Goal: Information Seeking & Learning: Learn about a topic

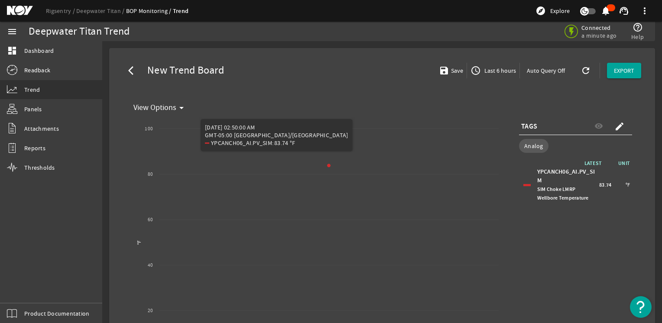
select select "ALL"
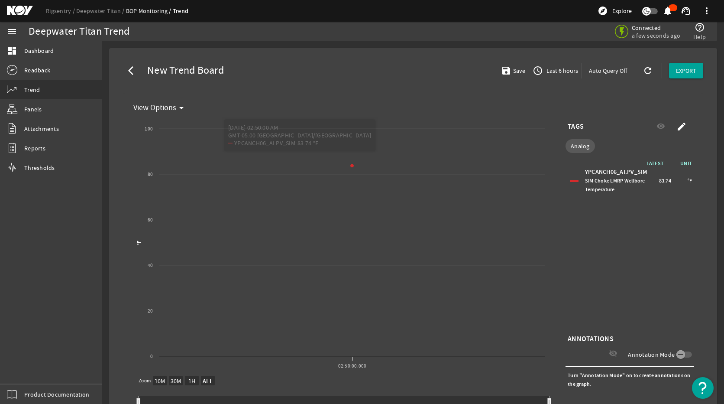
click at [610, 131] on div "TAGS visibility create" at bounding box center [630, 126] width 129 height 17
click at [608, 127] on div "TAGS visibility create" at bounding box center [630, 126] width 129 height 17
click at [546, 69] on span "Last 6 hours" at bounding box center [561, 70] width 33 height 9
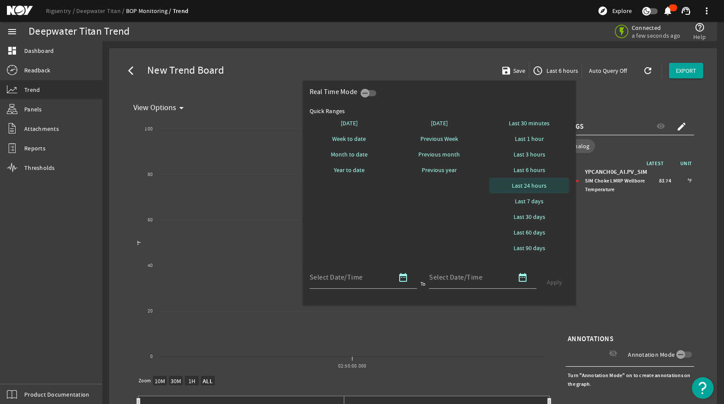
click at [532, 188] on span "Last 24 hours" at bounding box center [529, 185] width 35 height 9
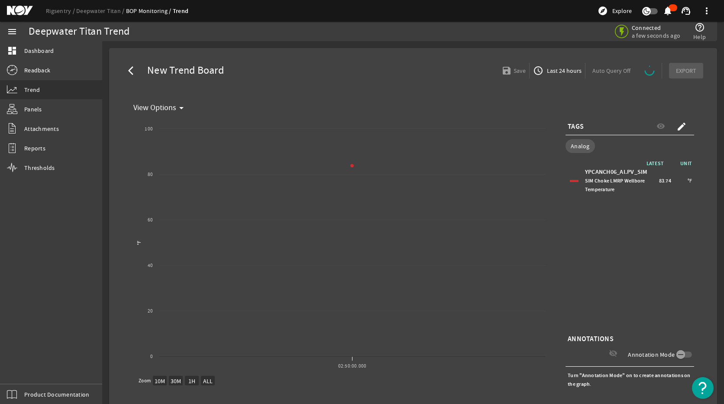
select select "ALL"
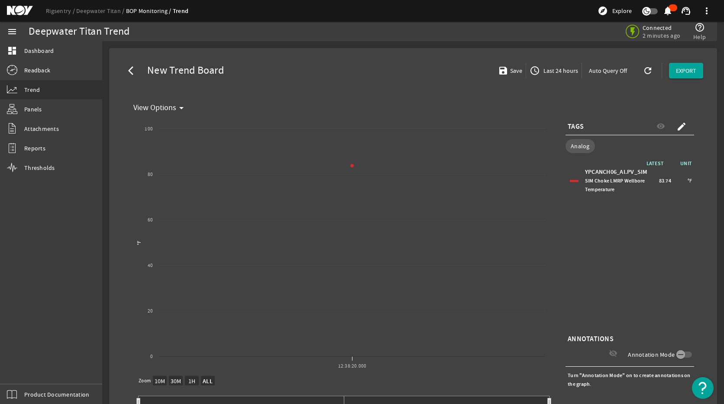
click at [606, 120] on div "TAGS visibility create" at bounding box center [630, 126] width 129 height 17
click at [600, 129] on div "TAGS visibility create" at bounding box center [630, 126] width 129 height 17
click at [662, 120] on span at bounding box center [682, 126] width 21 height 21
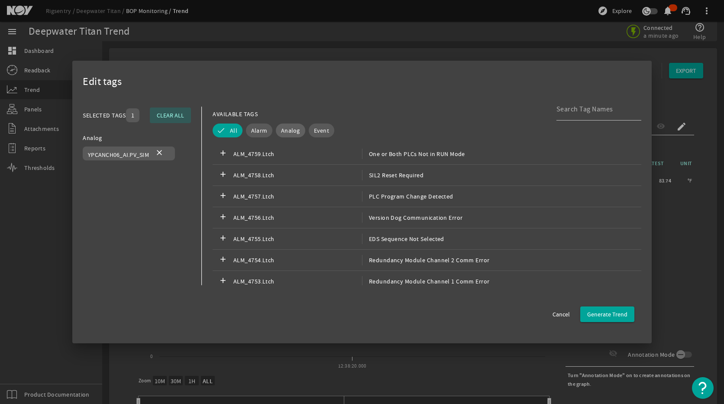
click at [285, 128] on span "Analog" at bounding box center [290, 130] width 19 height 9
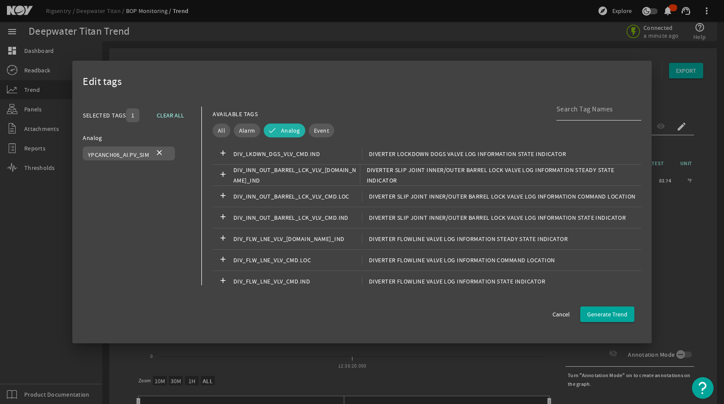
click at [584, 114] on input at bounding box center [596, 109] width 78 height 10
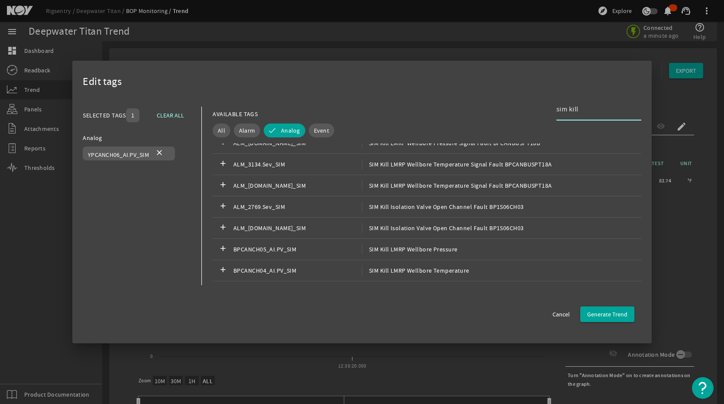
scroll to position [217, 0]
type input "sim kill"
click at [500, 246] on div "add BPCANCH04_AI.PV_SIM SIM Kill LMRP Wellbore Temperature" at bounding box center [427, 249] width 429 height 21
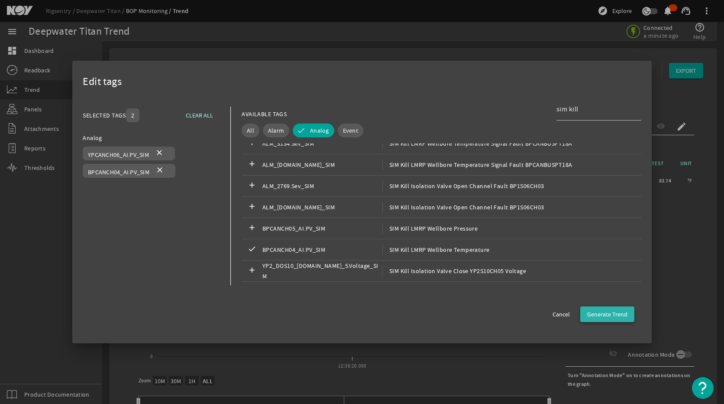
click at [605, 312] on span "Generate Trend" at bounding box center [607, 314] width 40 height 9
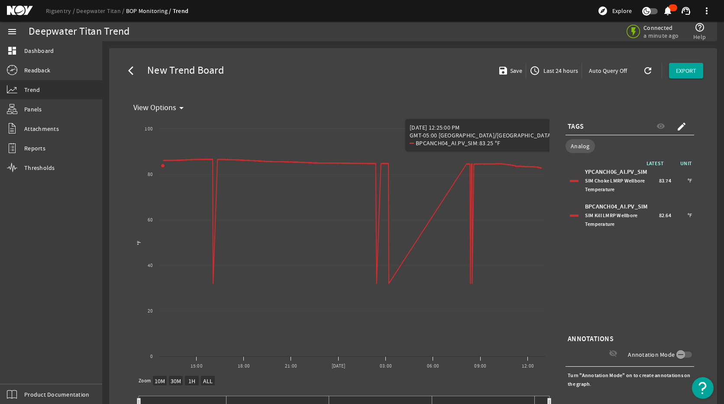
click at [644, 291] on div "LATEST UNIT YPCANCH06_AI.PV_SIM SIM Choke LMRP Wellbore Temperature 83.74 °F BP…" at bounding box center [630, 245] width 129 height 173
click at [662, 126] on mat-icon "create" at bounding box center [682, 126] width 10 height 10
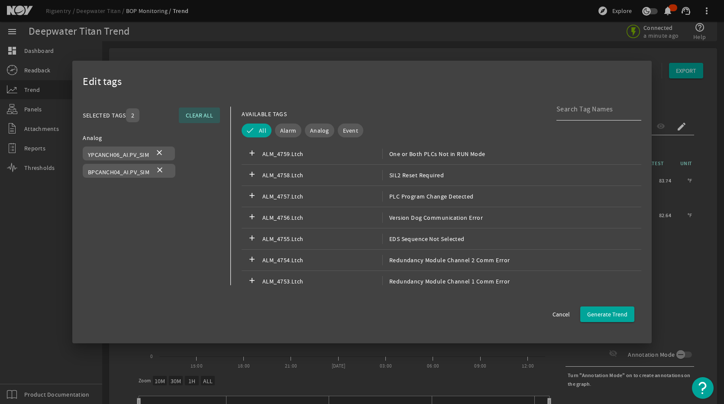
click at [580, 114] on input at bounding box center [596, 109] width 78 height 10
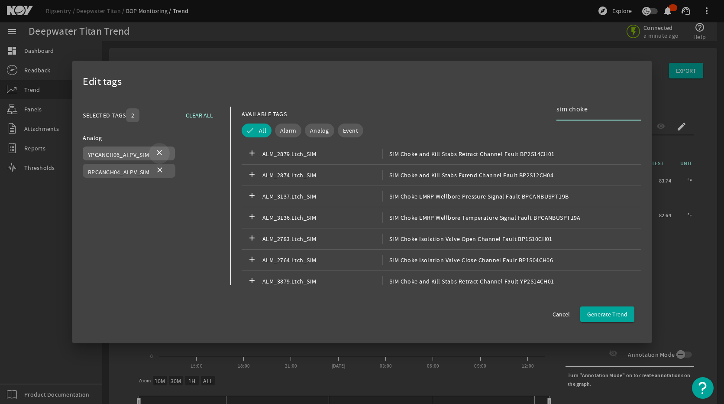
type input "sim choke"
click at [160, 151] on mat-icon "close" at bounding box center [159, 153] width 10 height 10
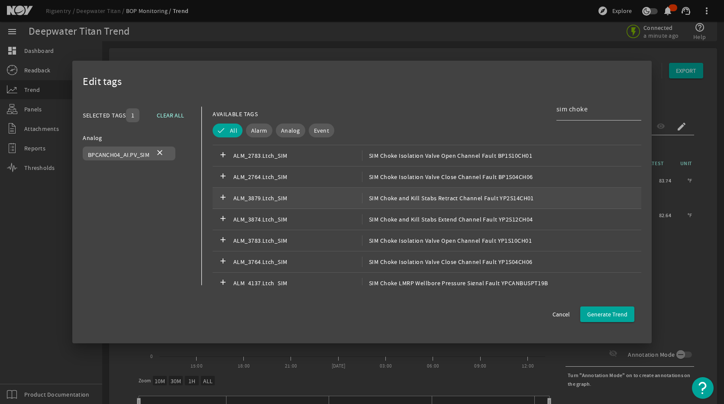
scroll to position [87, 0]
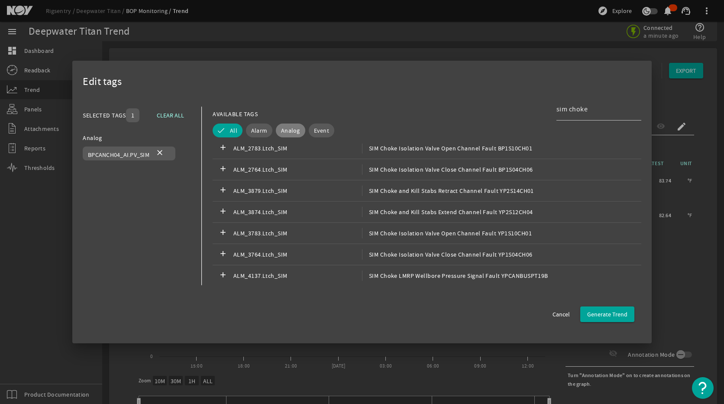
click at [294, 129] on span "Analog" at bounding box center [290, 130] width 19 height 9
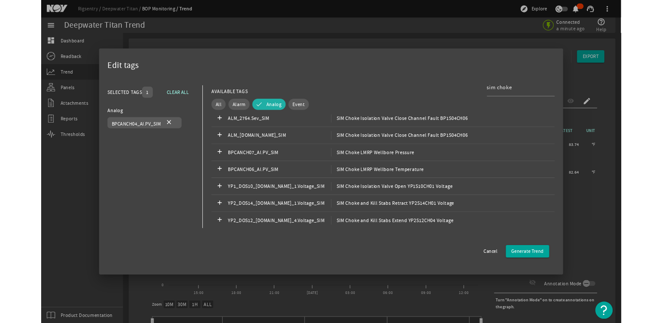
scroll to position [433, 0]
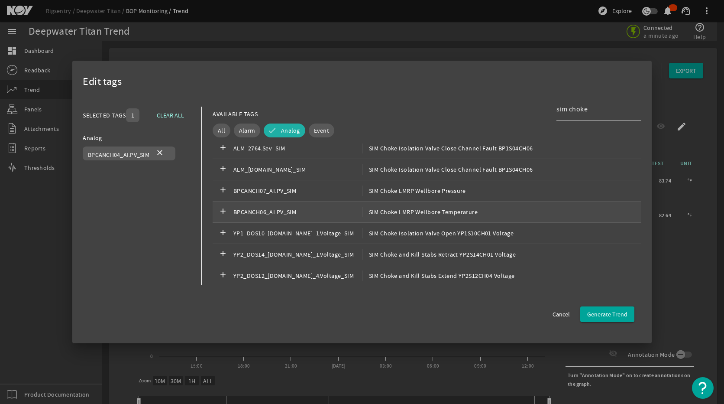
click at [464, 214] on span "SIM Choke LMRP Wellbore Temperature" at bounding box center [420, 212] width 116 height 10
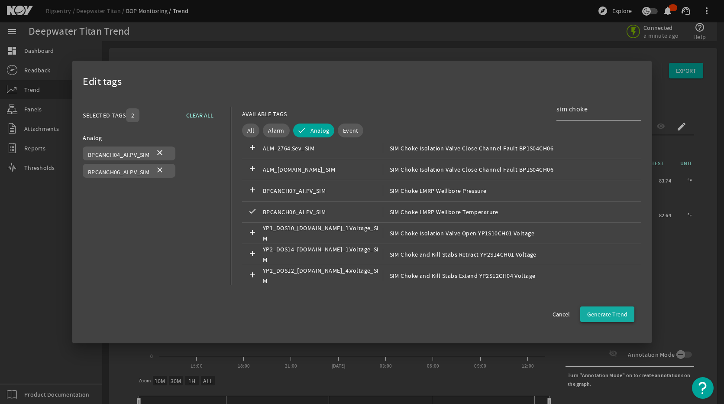
click at [605, 315] on span "Generate Trend" at bounding box center [607, 314] width 40 height 9
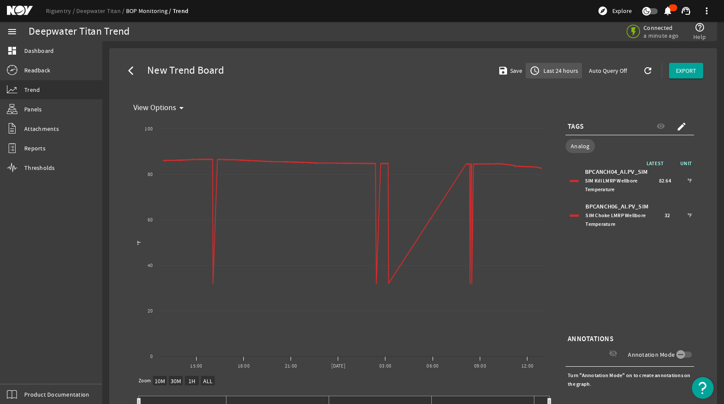
click at [563, 76] on span "button" at bounding box center [553, 70] width 55 height 21
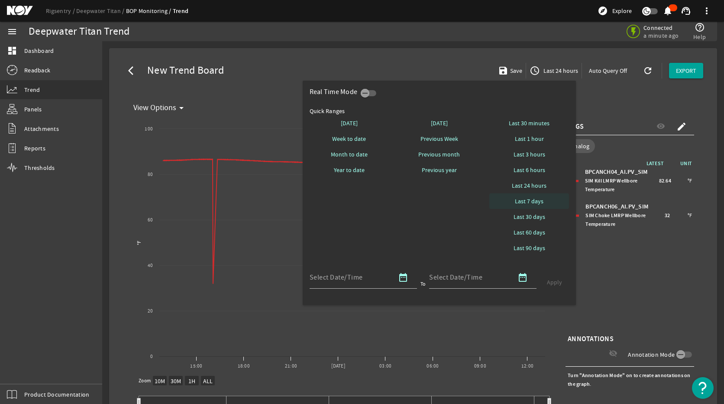
click at [541, 201] on span "Last 7 days" at bounding box center [529, 201] width 29 height 9
select select "10M"
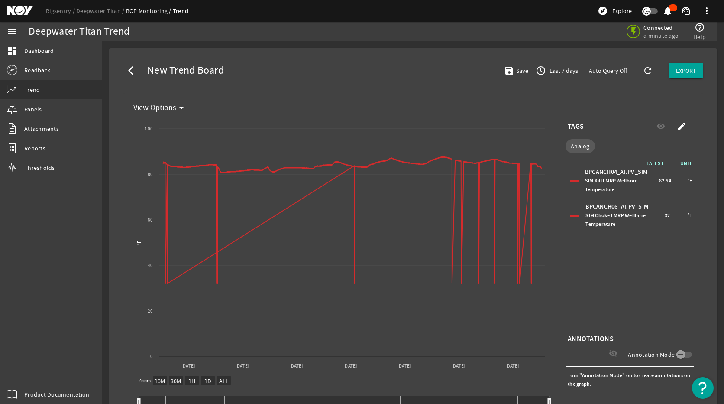
click at [572, 180] on div at bounding box center [574, 181] width 9 height 2
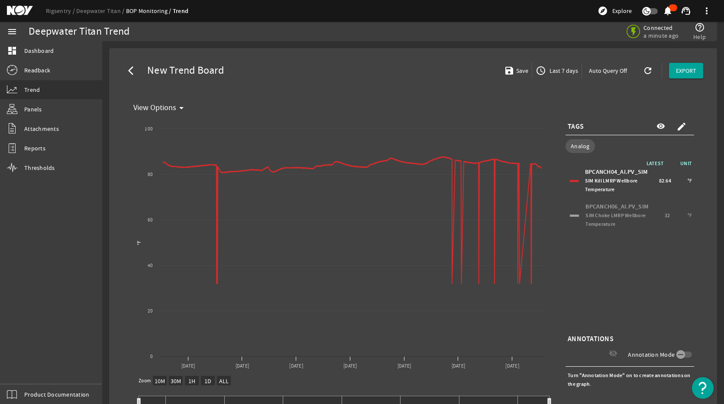
click at [569, 218] on div "BPCANCH06_AI.PV_SIM SIM Choke LMRP Wellbore Temperature 32 °F" at bounding box center [630, 215] width 124 height 30
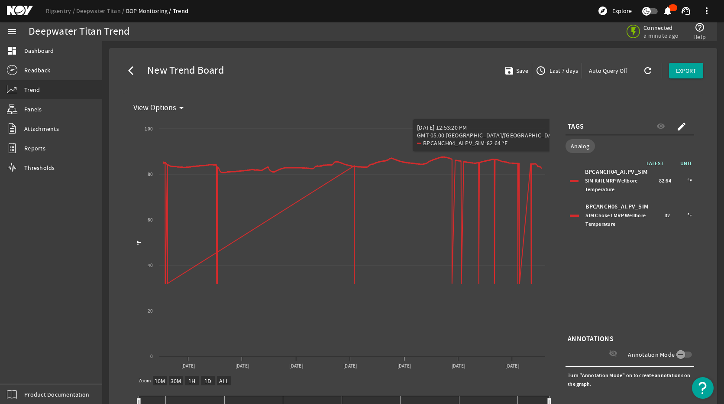
click at [568, 178] on div "BPCANCH04_AI.PV_SIM SIM Kill LMRP Wellbore Temperature 82.64 °F" at bounding box center [630, 181] width 124 height 30
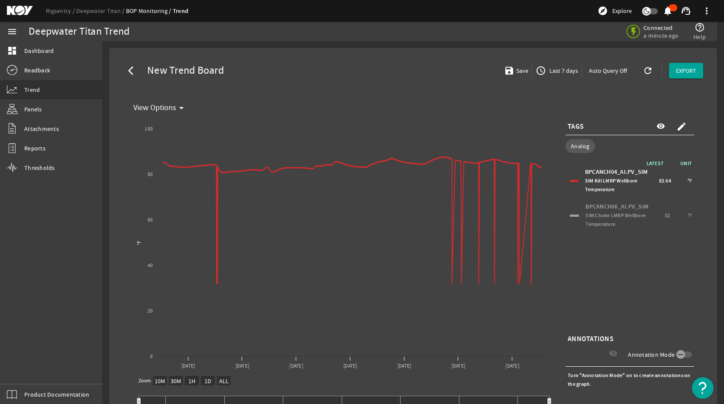
click at [568, 217] on div "BPCANCH06_AI.PV_SIM SIM Choke LMRP Wellbore Temperature 32 °F" at bounding box center [630, 215] width 124 height 30
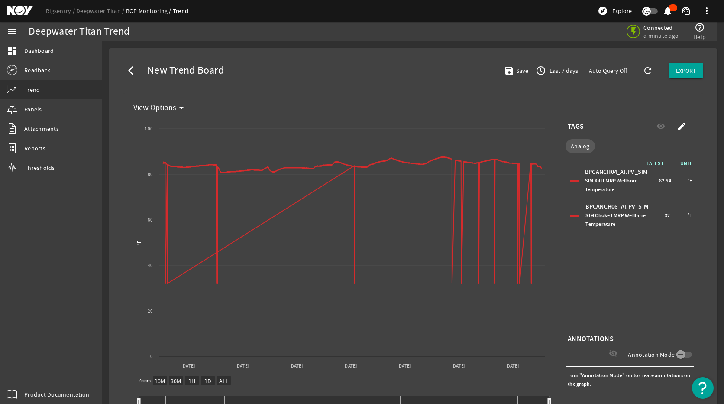
click at [568, 217] on div "BPCANCH06_AI.PV_SIM SIM Choke LMRP Wellbore Temperature 32 °F" at bounding box center [630, 215] width 124 height 30
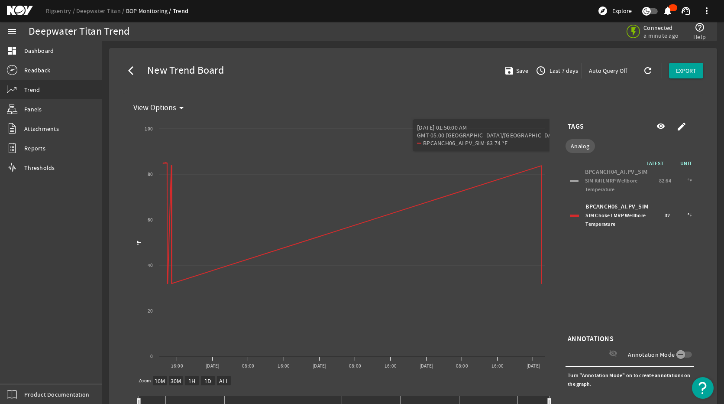
click at [548, 69] on span "Last 7 days" at bounding box center [563, 70] width 30 height 9
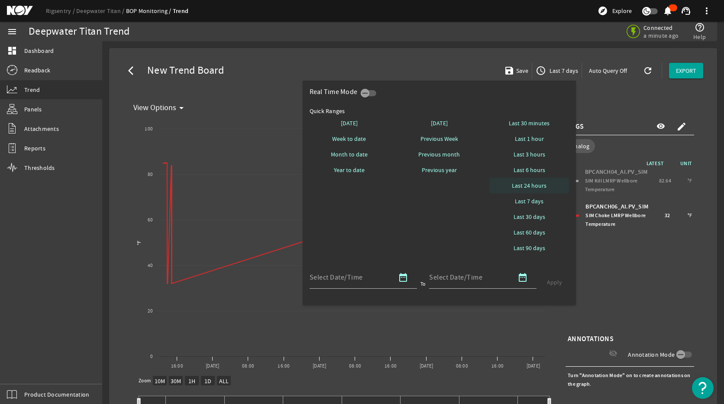
click at [529, 188] on span "Last 24 hours" at bounding box center [529, 185] width 35 height 9
select select "10M"
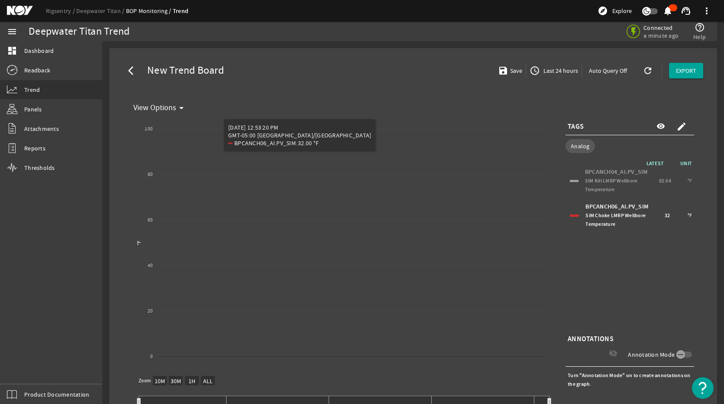
click at [564, 75] on span "Last 24 hours" at bounding box center [560, 70] width 36 height 9
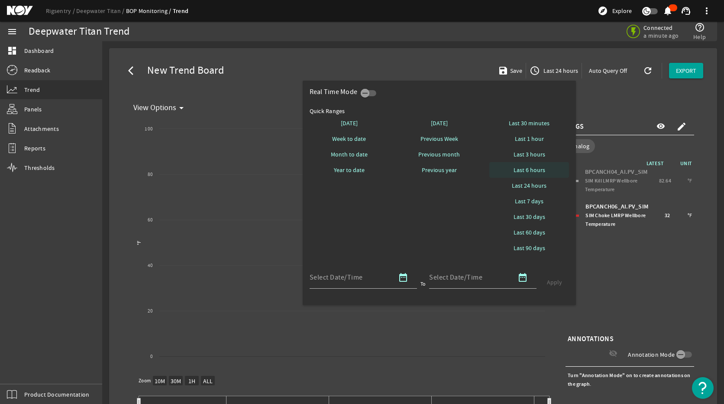
click at [540, 174] on span "Last 6 hours" at bounding box center [530, 170] width 32 height 9
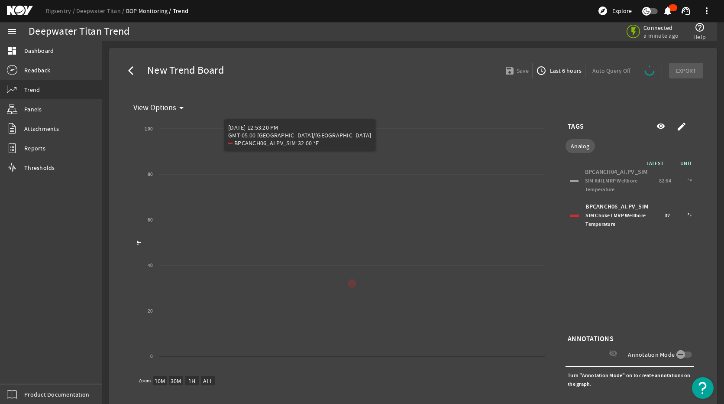
select select "ALL"
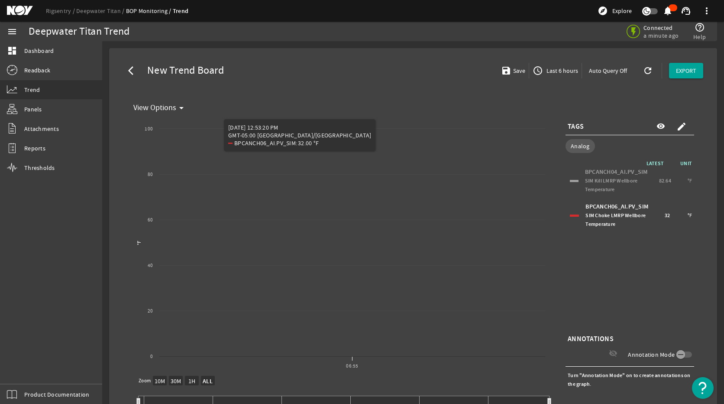
click at [555, 67] on span "Last 6 hours" at bounding box center [561, 70] width 33 height 9
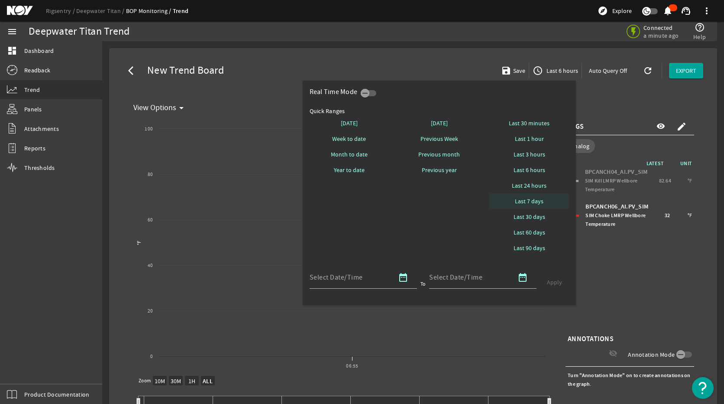
click at [539, 200] on span "Last 7 days" at bounding box center [529, 201] width 29 height 9
select select "10M"
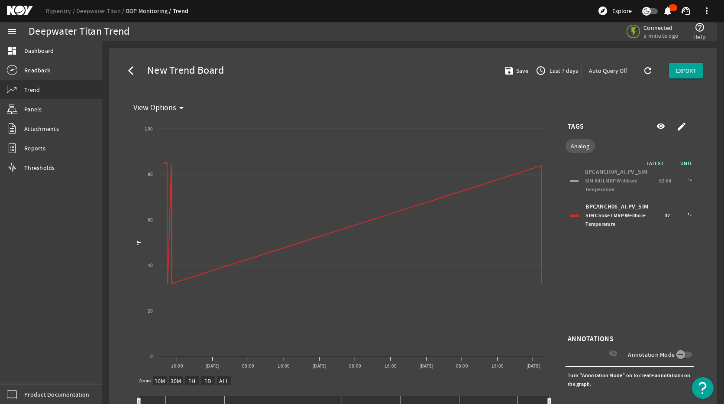
click at [570, 181] on div at bounding box center [574, 181] width 9 height 2
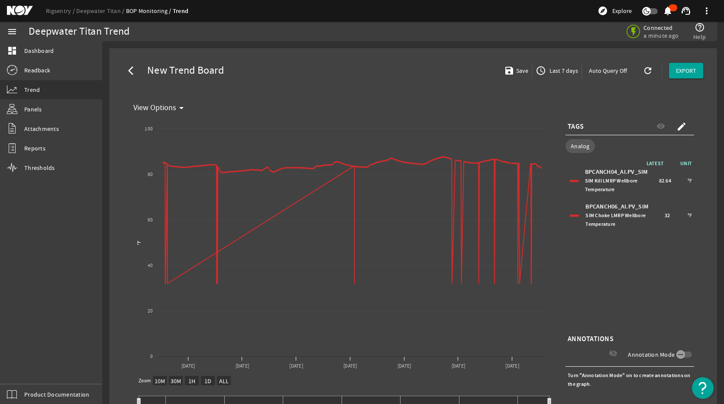
click at [570, 181] on div at bounding box center [574, 181] width 9 height 2
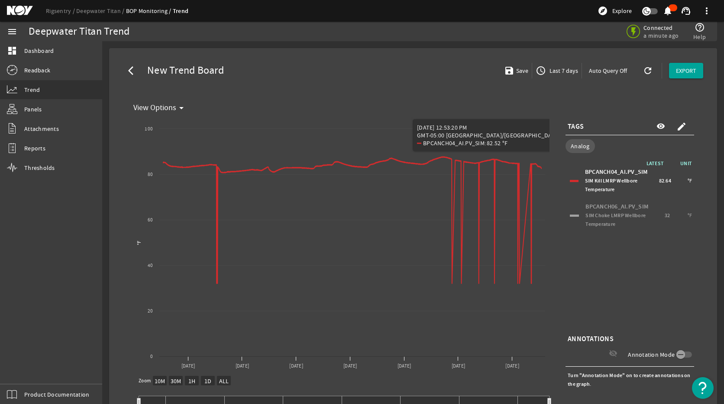
click at [662, 247] on div "LATEST UNIT BPCANCH04_AI.PV_SIM SIM Kill LMRP Wellbore Temperature 82.64 °F BPC…" at bounding box center [630, 245] width 129 height 173
click at [662, 275] on div "LATEST UNIT BPCANCH04_AI.PV_SIM SIM Kill LMRP Wellbore Temperature 82.64 °F BPC…" at bounding box center [630, 245] width 129 height 173
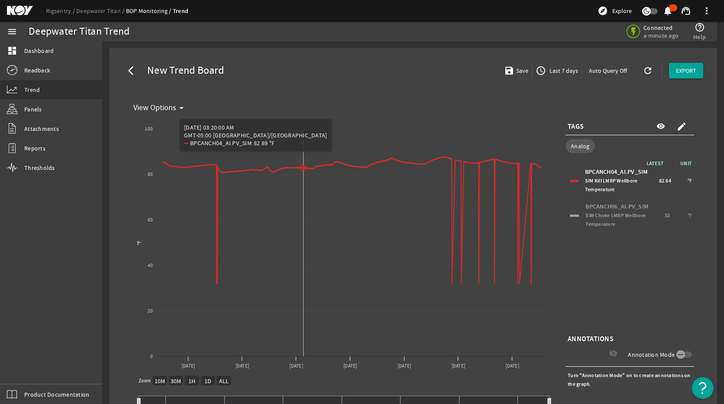
click at [302, 239] on rect "Chart title" at bounding box center [340, 246] width 420 height 260
click at [49, 49] on span "Dashboard" at bounding box center [38, 50] width 29 height 9
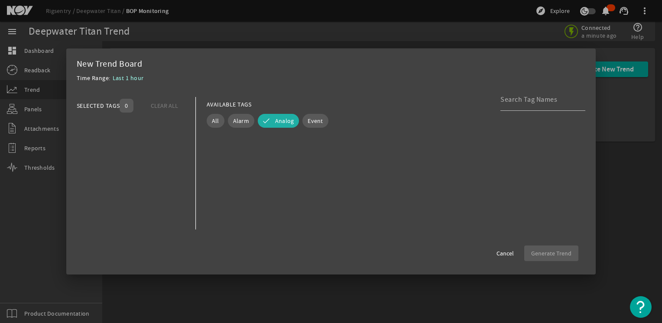
scroll to position [217, 0]
